Goal: Task Accomplishment & Management: Use online tool/utility

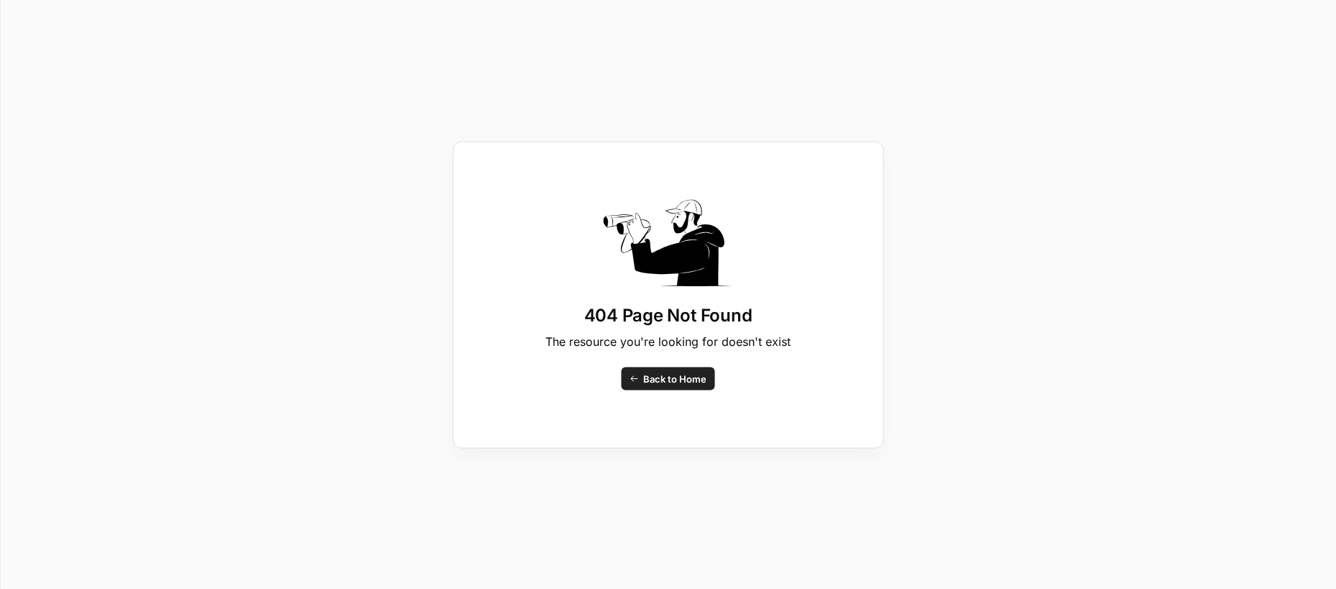
click at [695, 381] on span "Back to Home" at bounding box center [674, 378] width 63 height 14
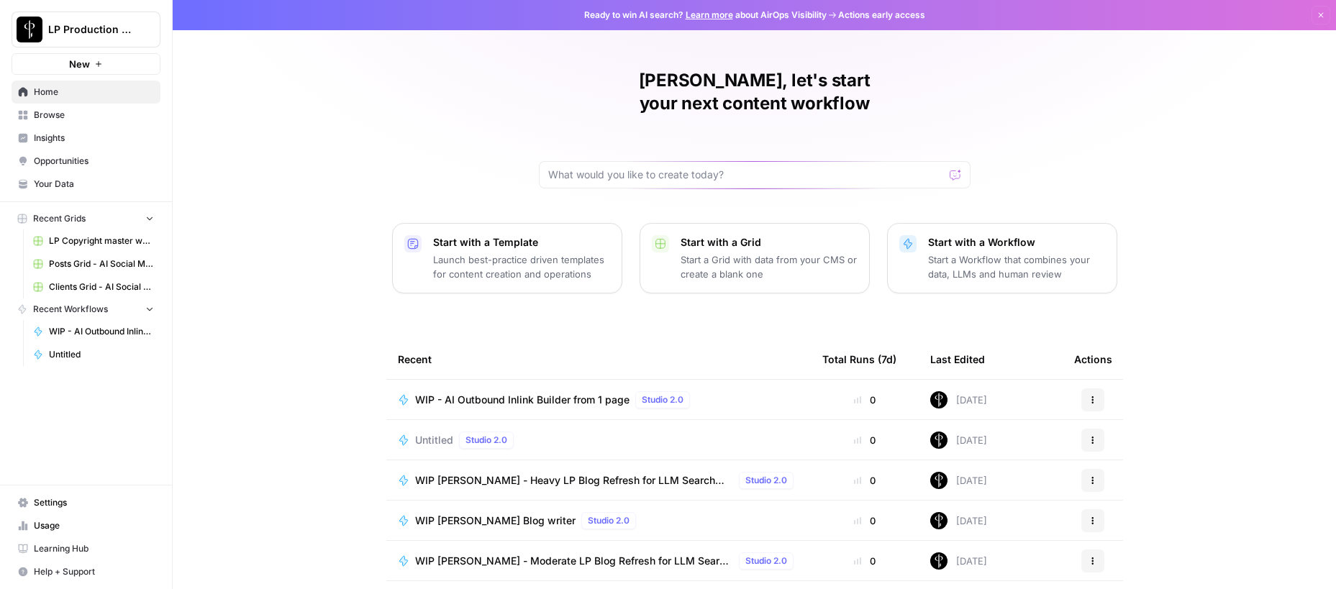
click at [579, 393] on span "WIP - AI Outbound Inlink Builder from 1 page" at bounding box center [522, 400] width 214 height 14
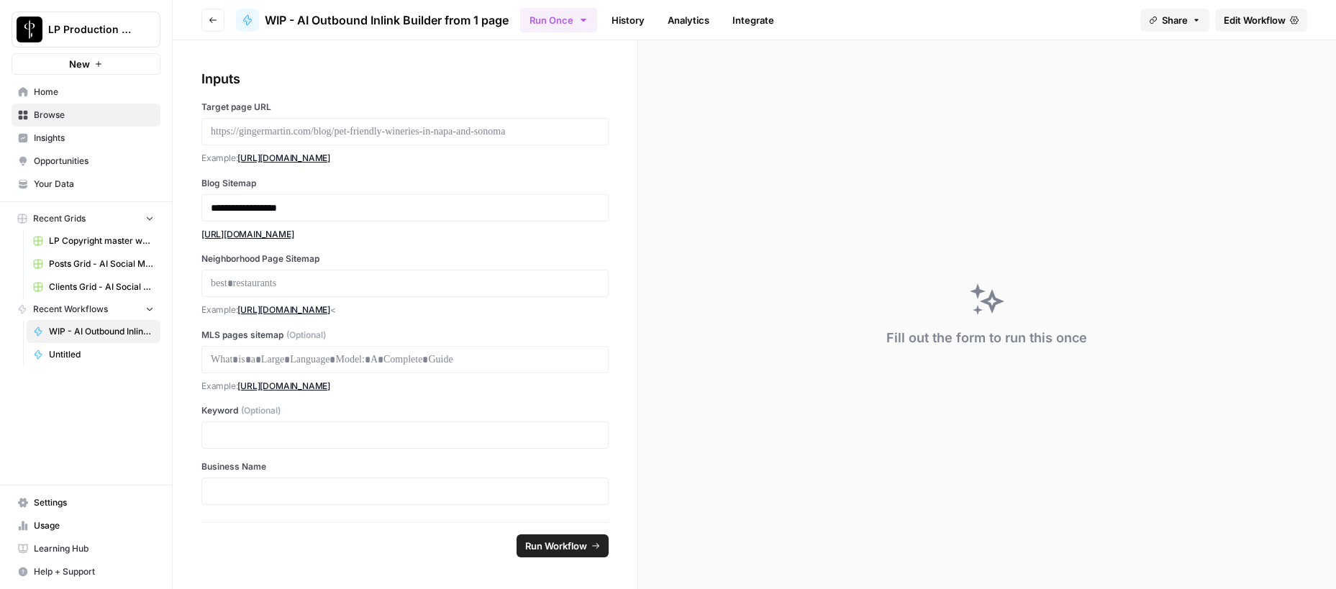
click at [579, 554] on button "Run Workflow" at bounding box center [563, 546] width 92 height 23
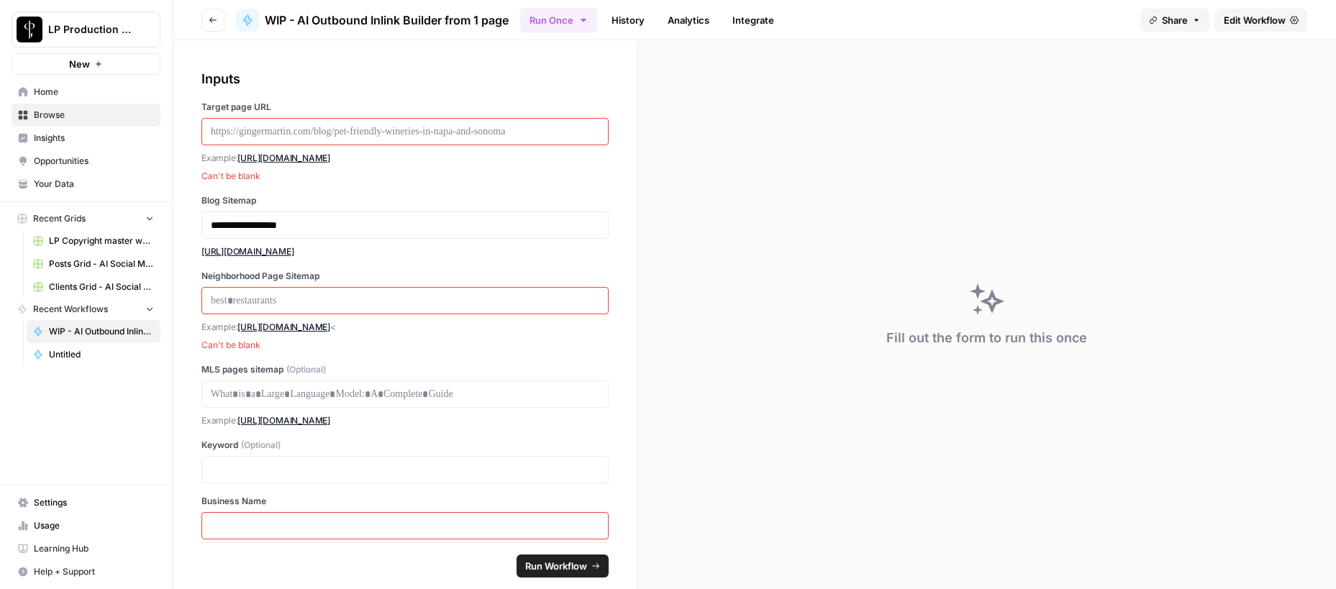
click at [1241, 19] on span "Edit Workflow" at bounding box center [1255, 20] width 62 height 14
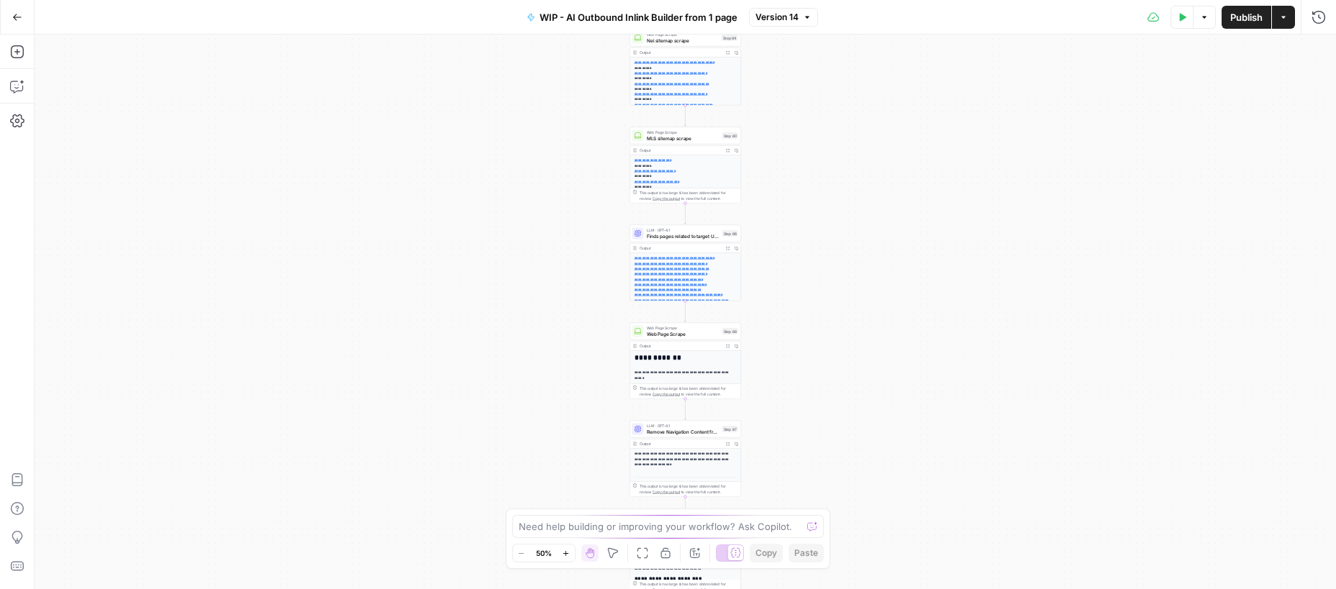
click at [1180, 21] on icon "button" at bounding box center [1182, 17] width 9 height 9
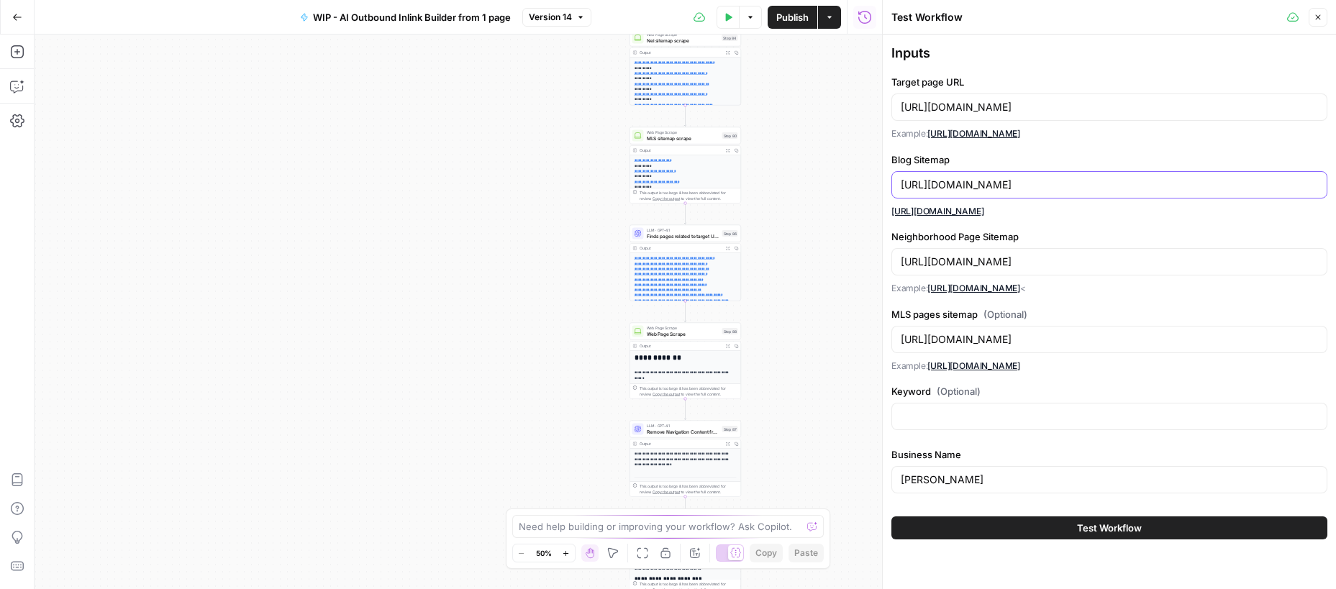
drag, startPoint x: 1146, startPoint y: 187, endPoint x: 850, endPoint y: 184, distance: 296.5
click at [850, 184] on body "**********" at bounding box center [668, 294] width 1336 height 589
drag, startPoint x: 1153, startPoint y: 185, endPoint x: 896, endPoint y: 174, distance: 257.2
click at [896, 174] on div "[URL][DOMAIN_NAME]" at bounding box center [1110, 184] width 436 height 27
